Goal: Information Seeking & Learning: Learn about a topic

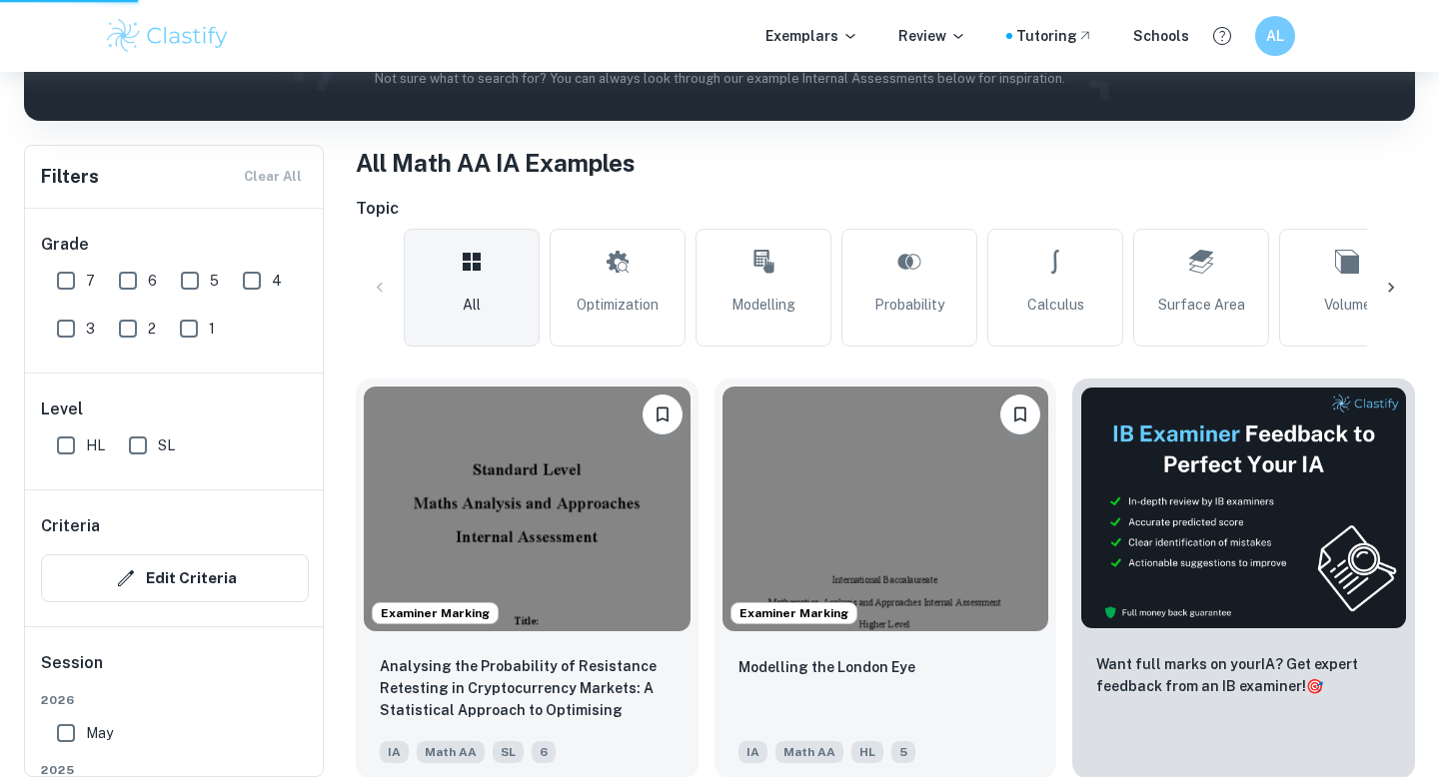
scroll to position [356, 0]
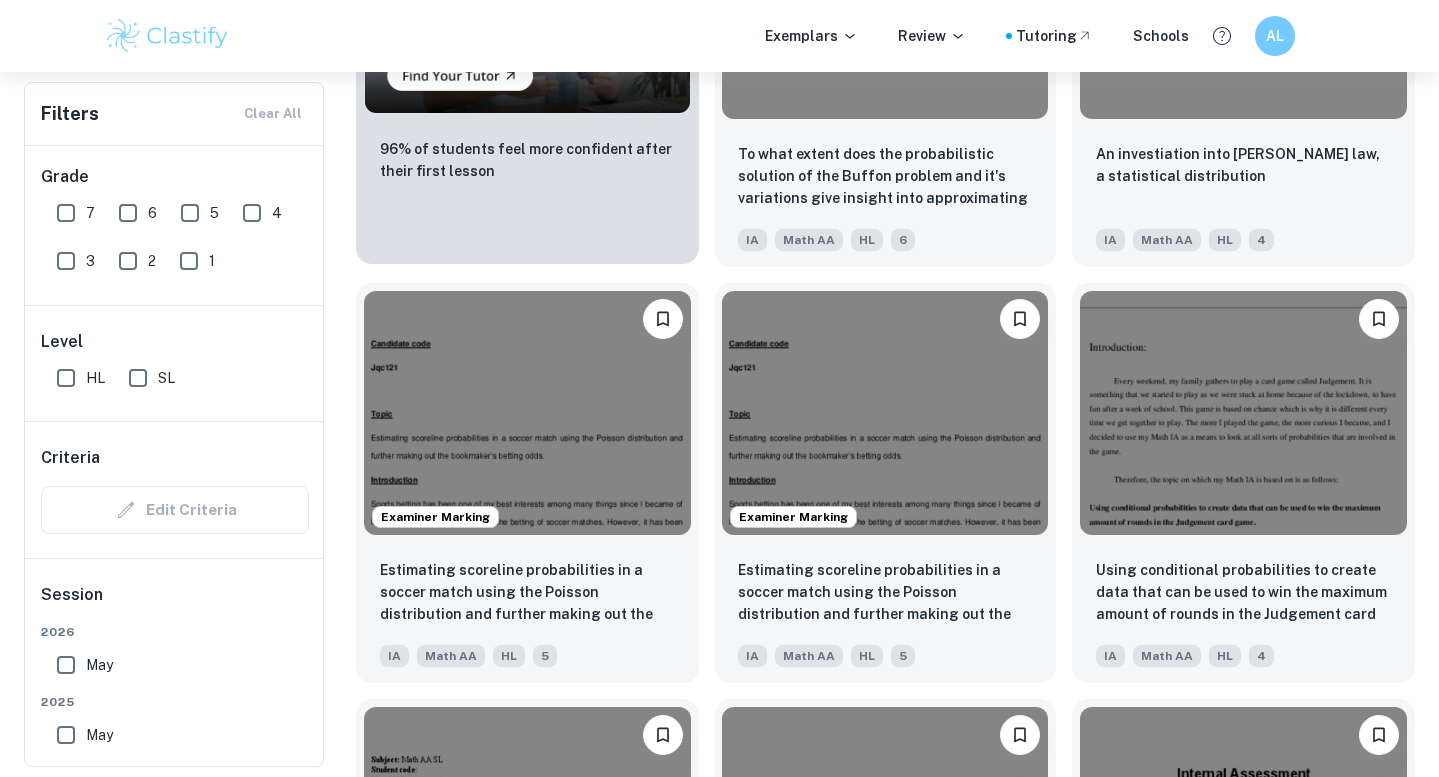
scroll to position [1566, 0]
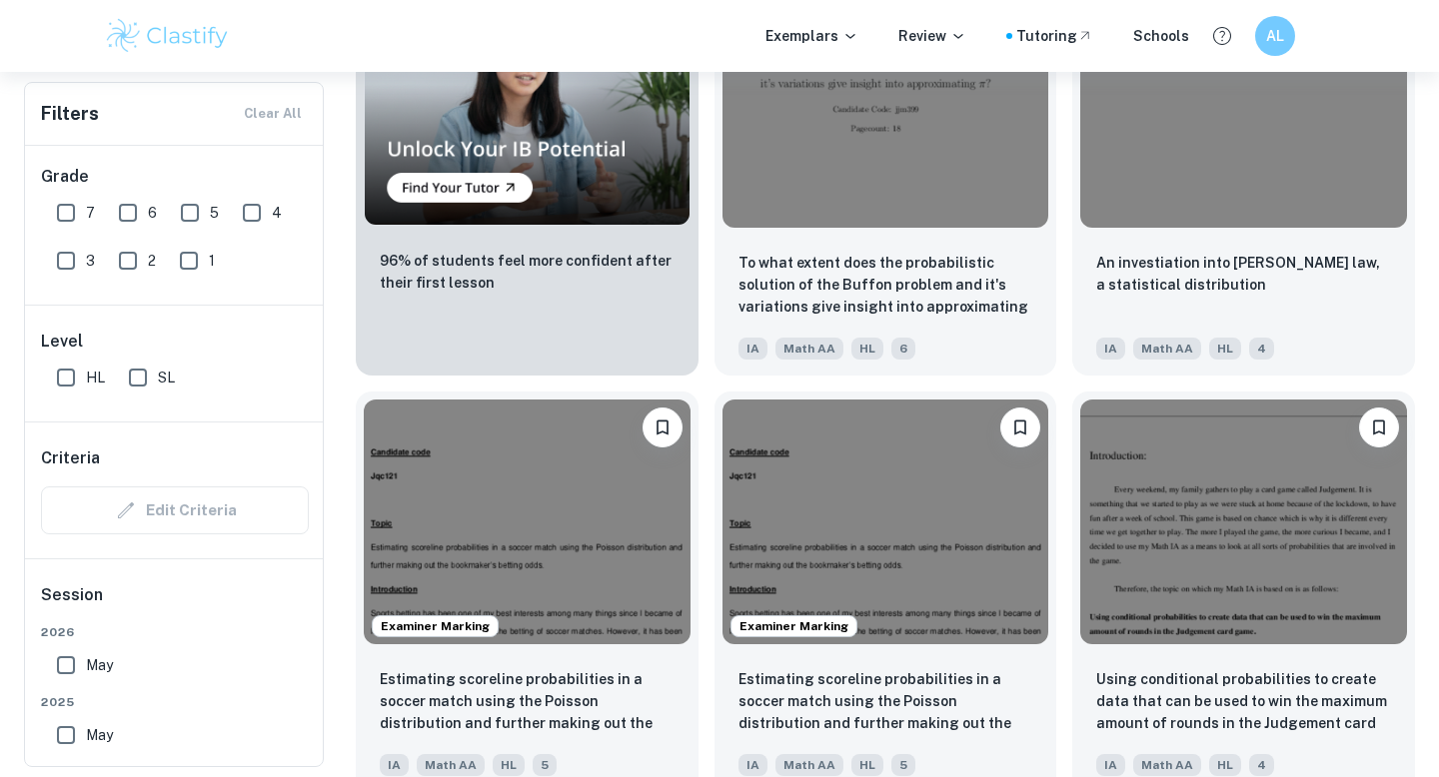
click at [76, 213] on input "7" at bounding box center [66, 213] width 40 height 40
checkbox input "true"
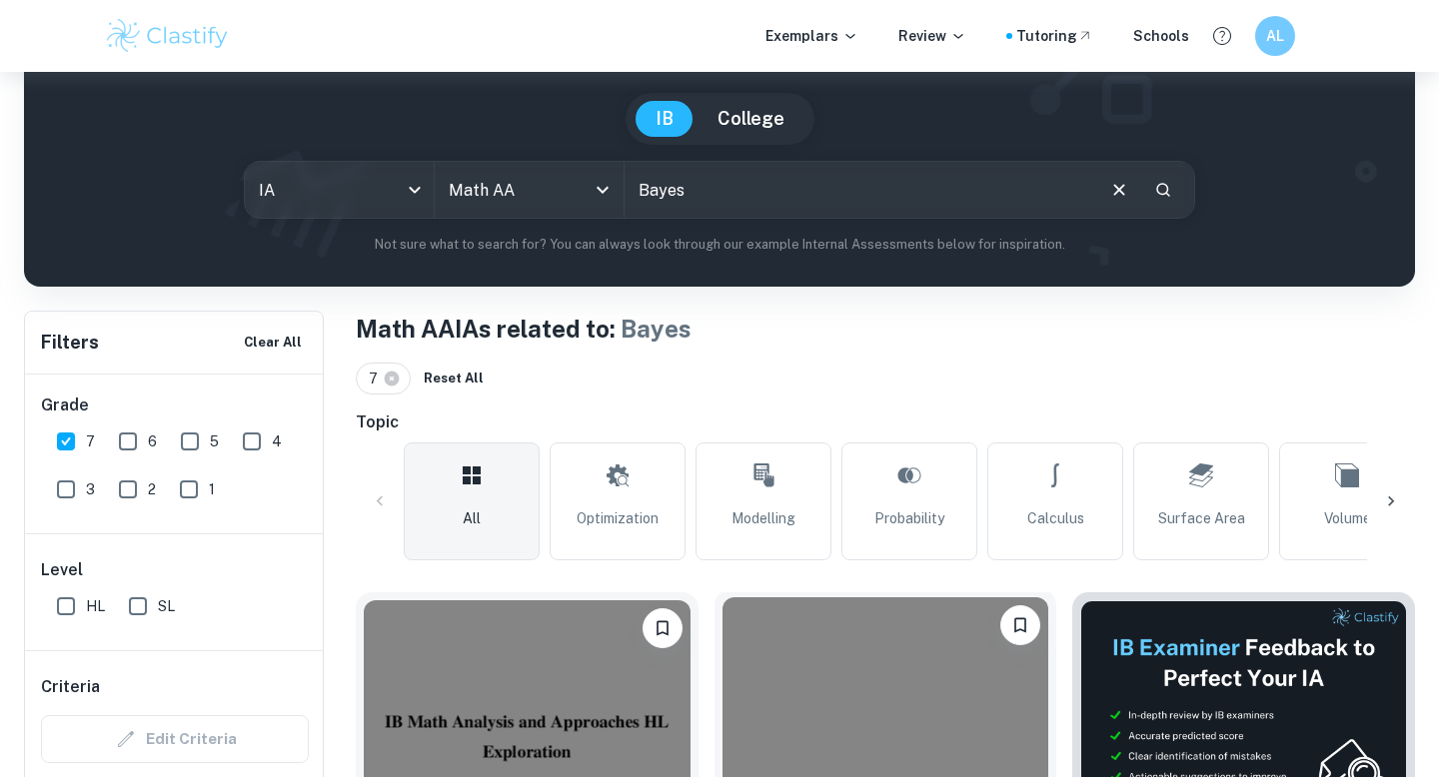
scroll to position [368, 0]
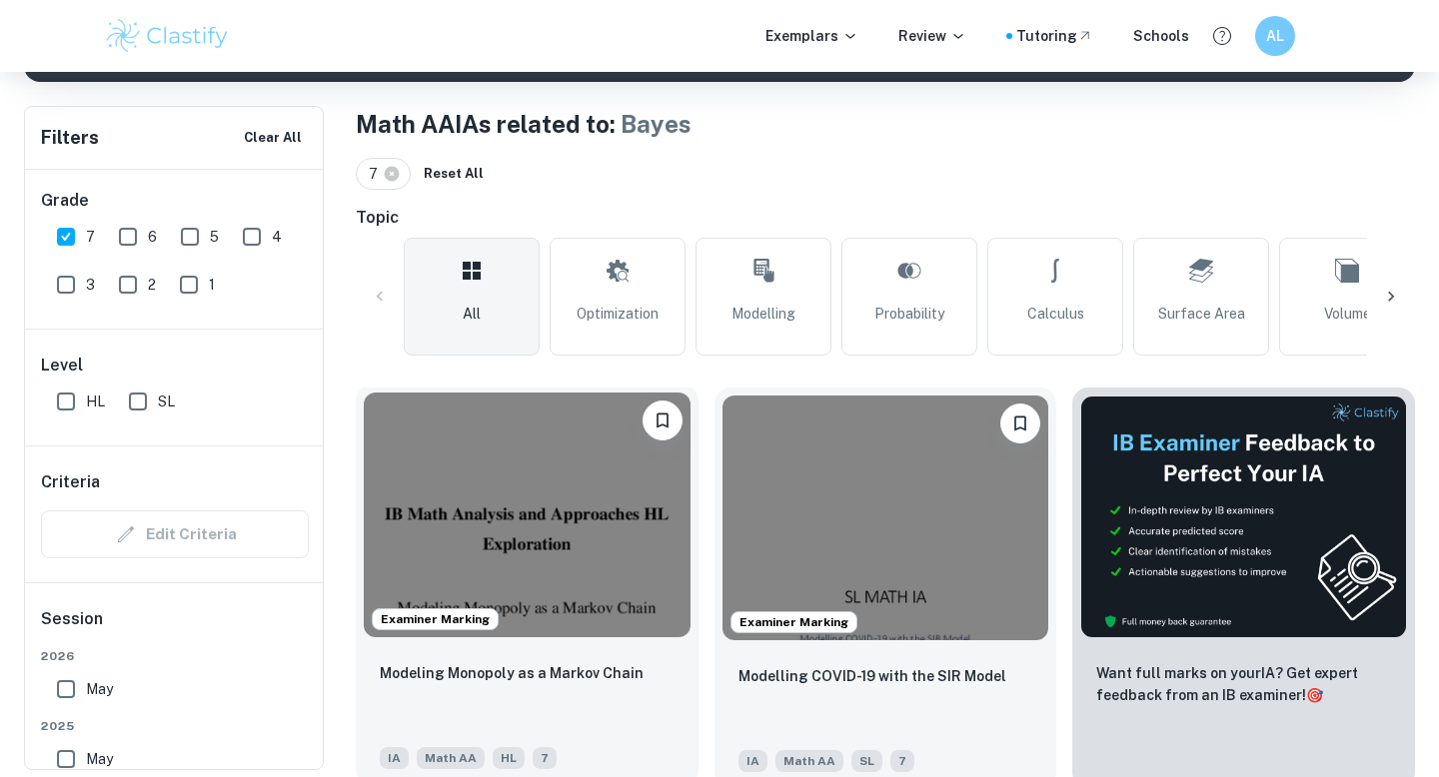
click at [545, 605] on img at bounding box center [527, 515] width 327 height 245
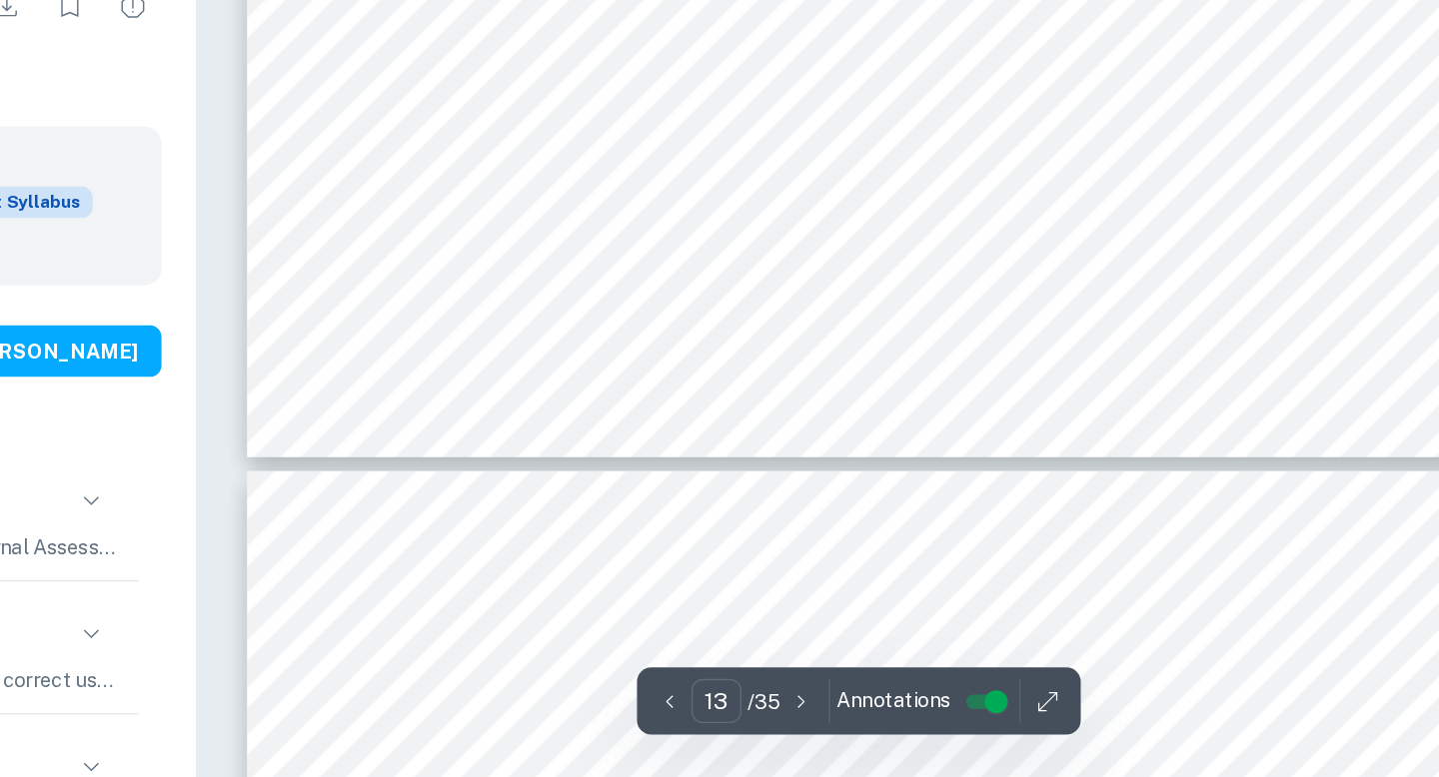
scroll to position [14334, 0]
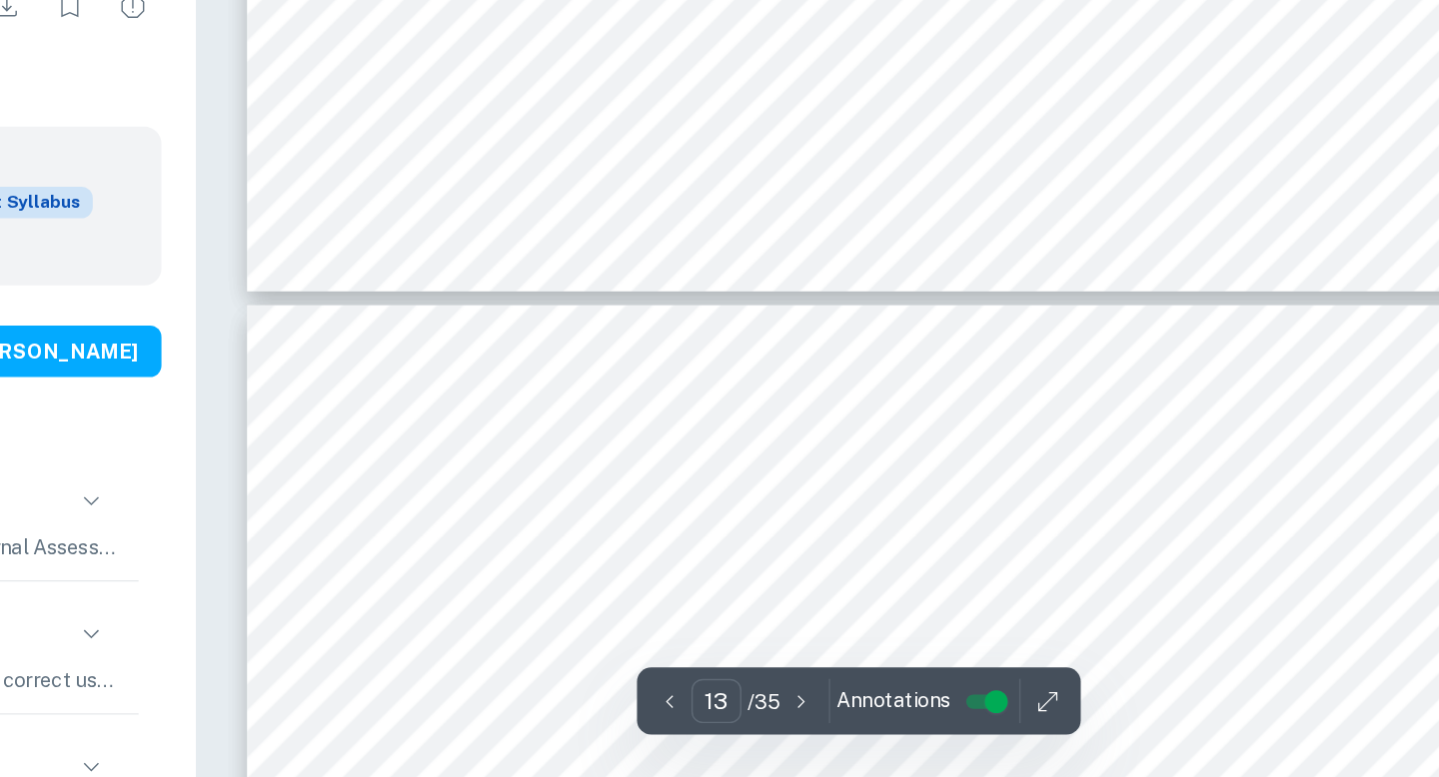
type input "14"
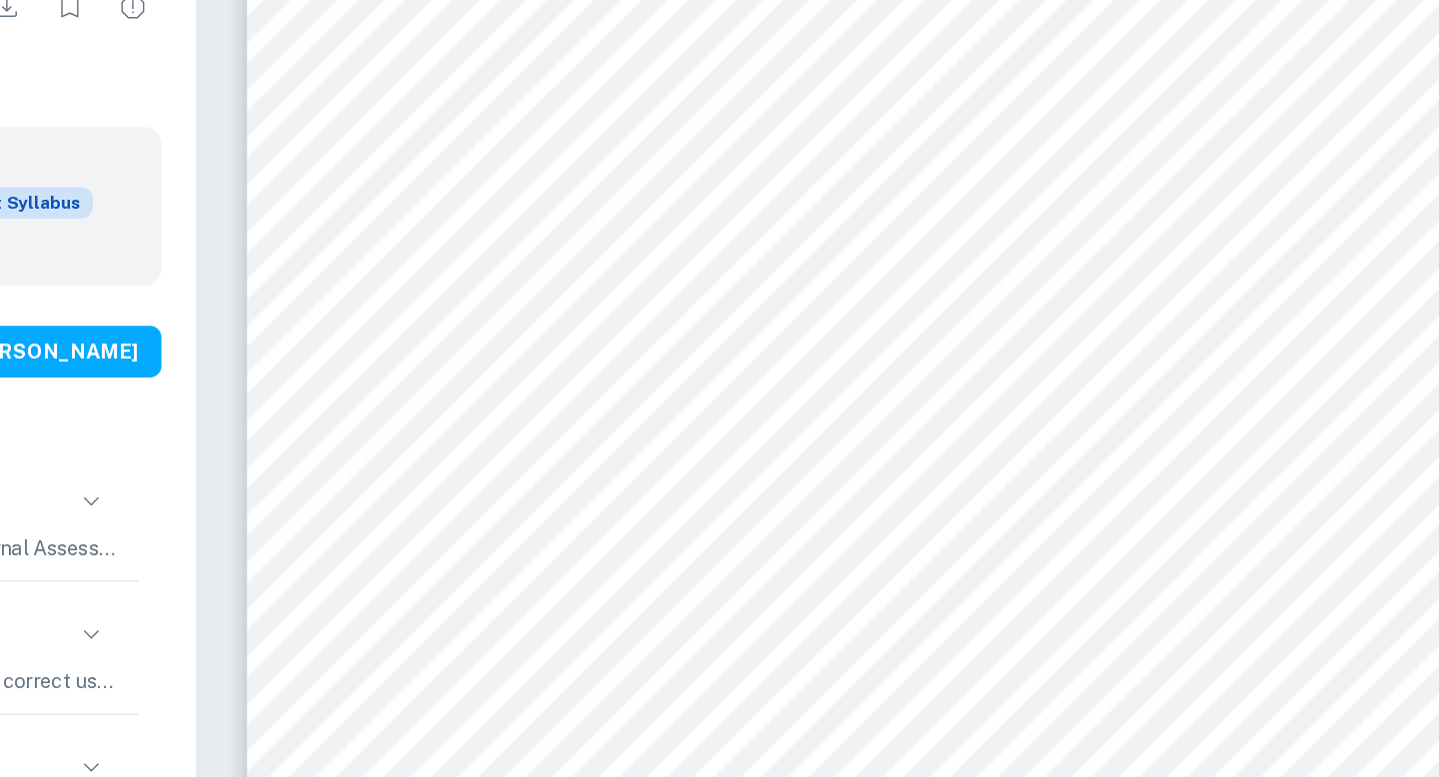
scroll to position [14837, 0]
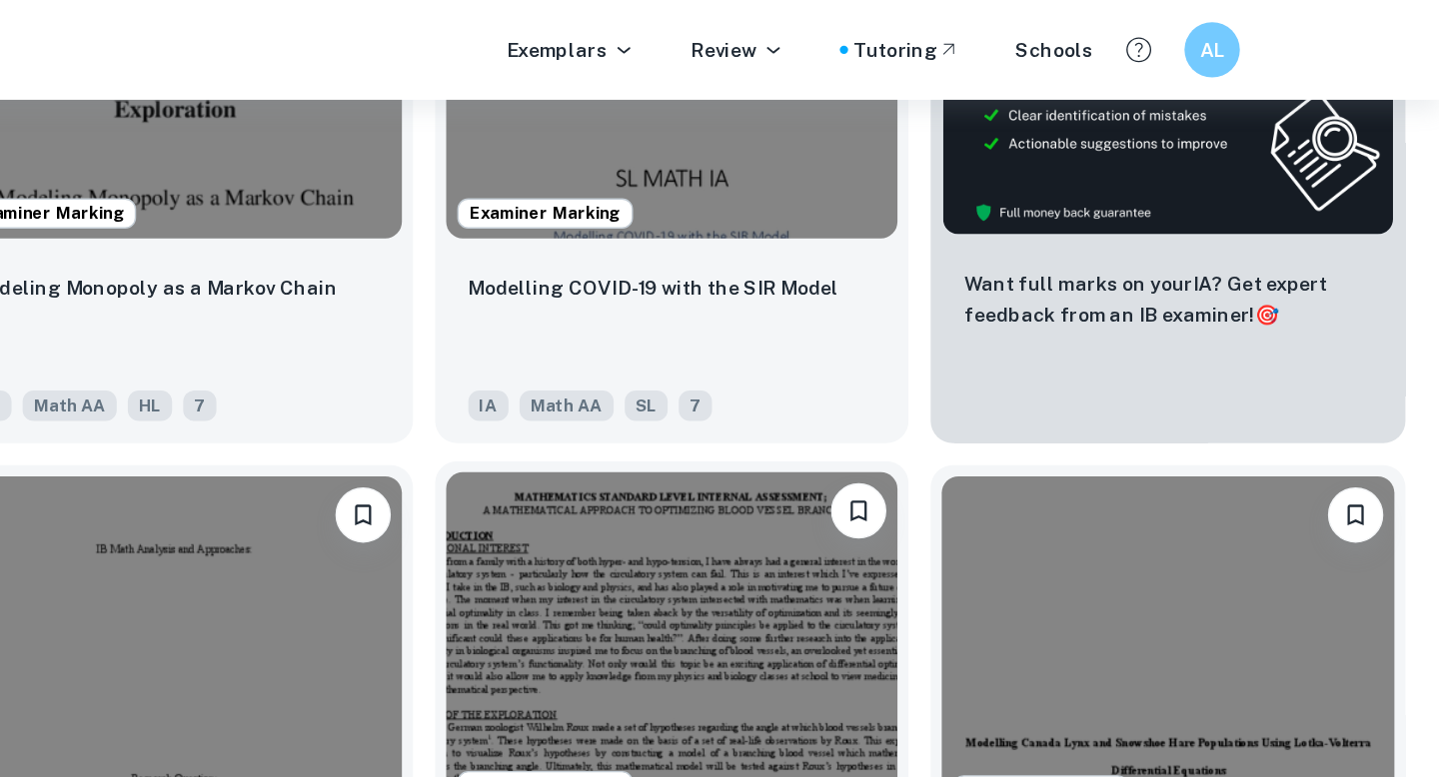
scroll to position [819, 0]
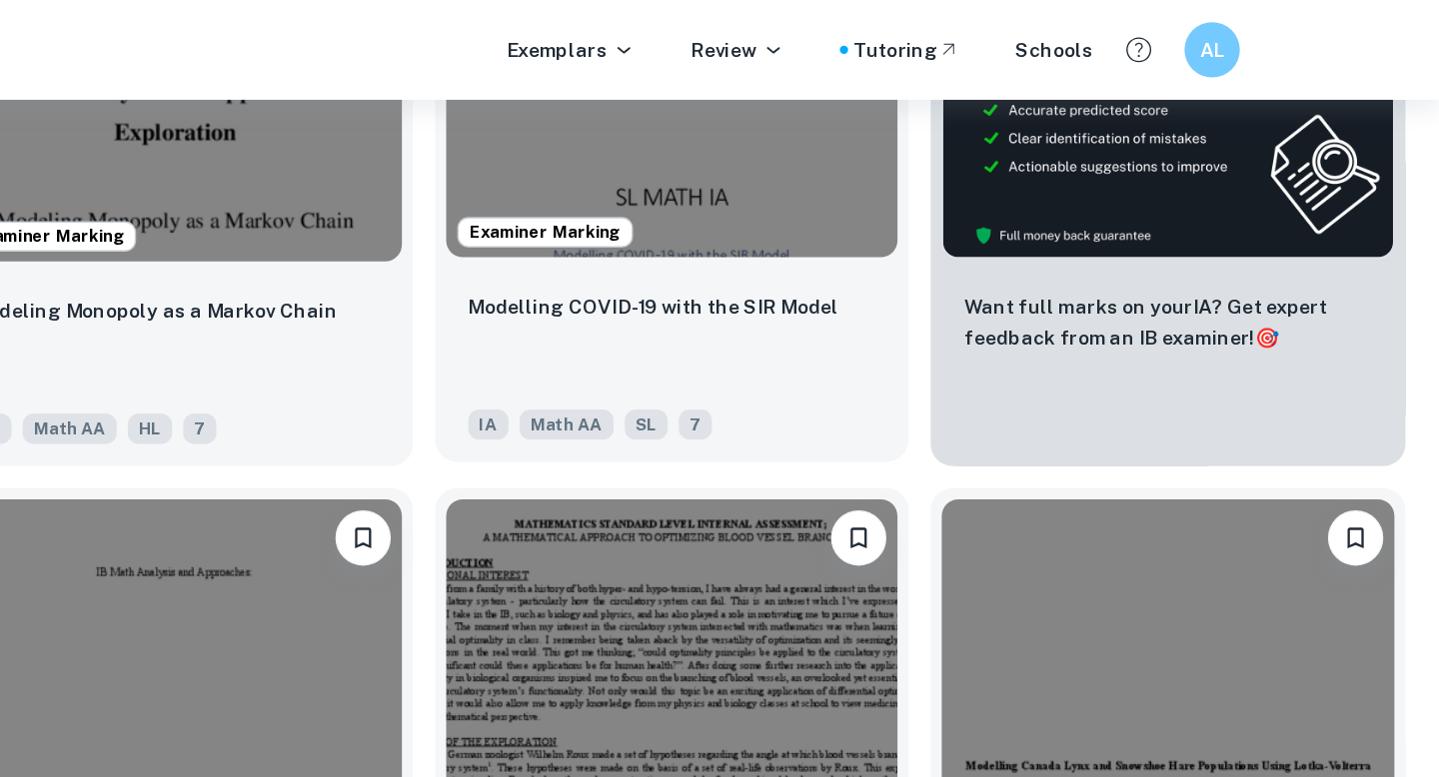
click at [979, 169] on img at bounding box center [885, 63] width 327 height 245
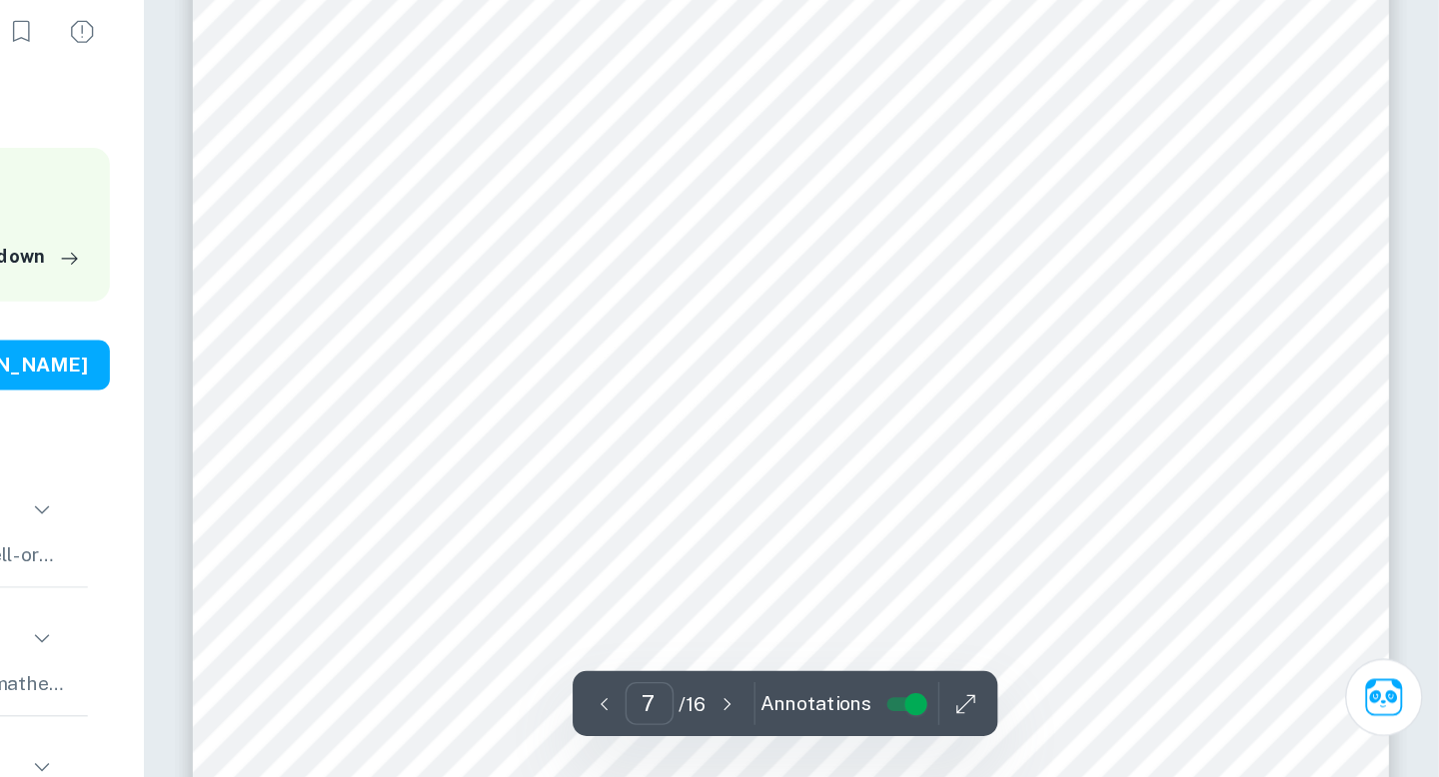
scroll to position [7295, 0]
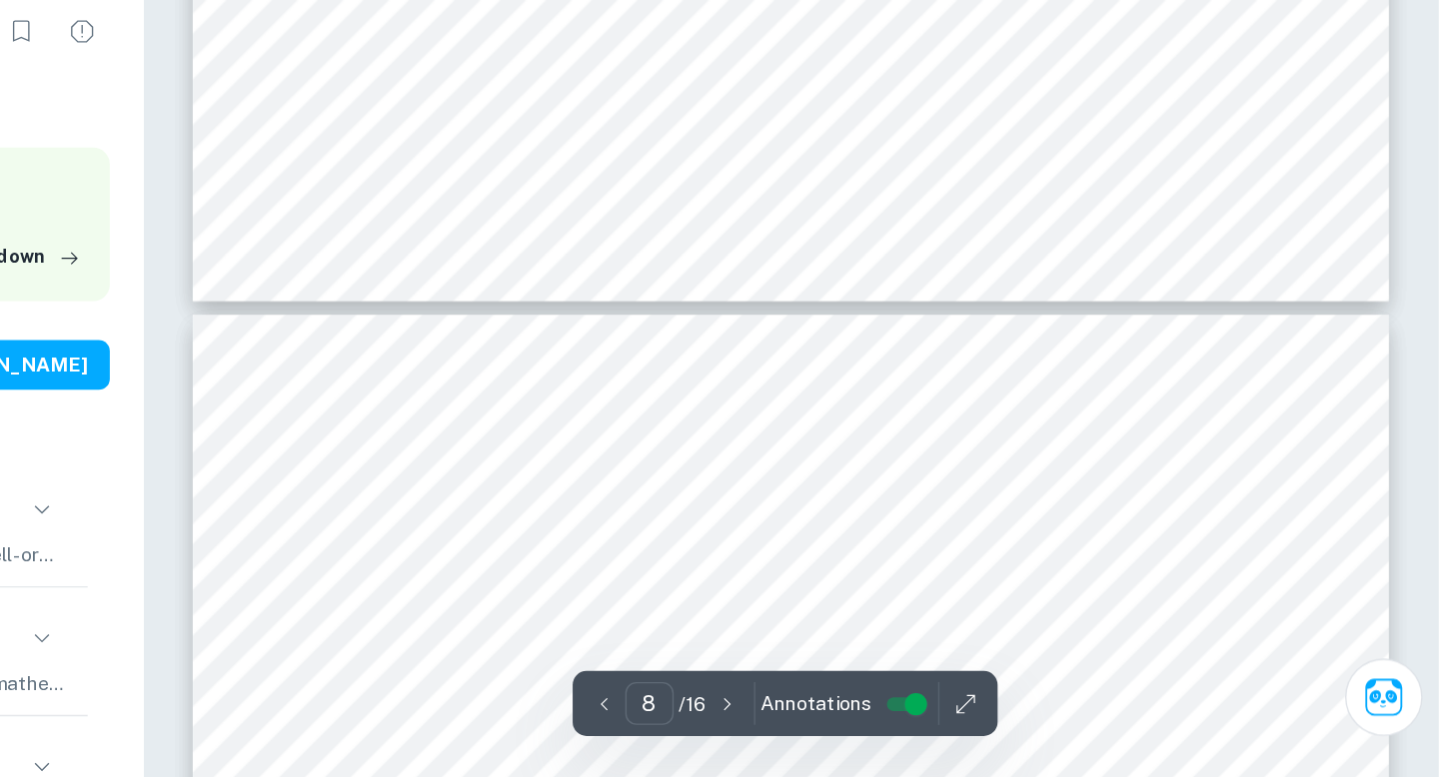
type input "9"
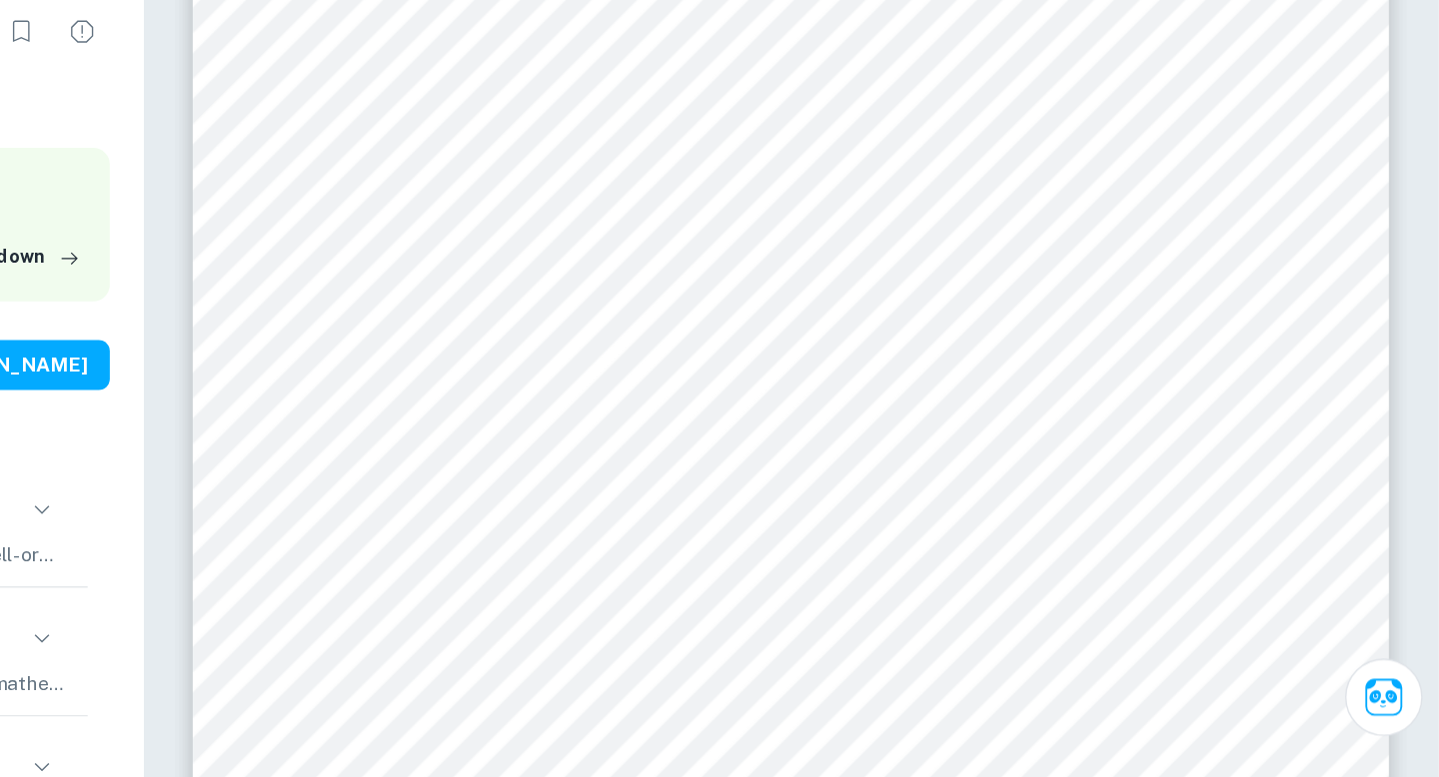
scroll to position [9226, 0]
